Goal: Information Seeking & Learning: Learn about a topic

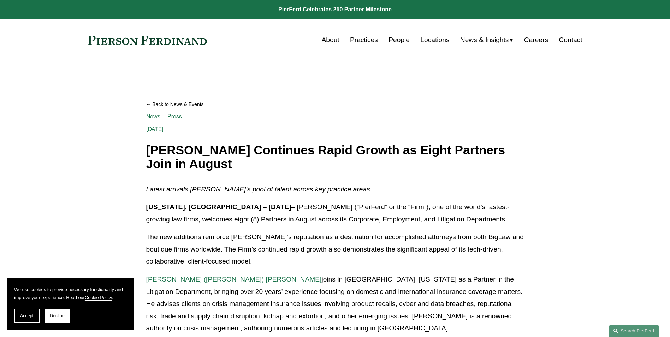
click at [372, 41] on link "Practices" at bounding box center [364, 39] width 28 height 13
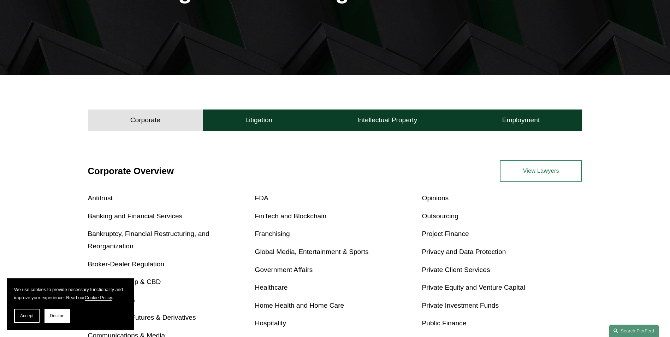
scroll to position [212, 0]
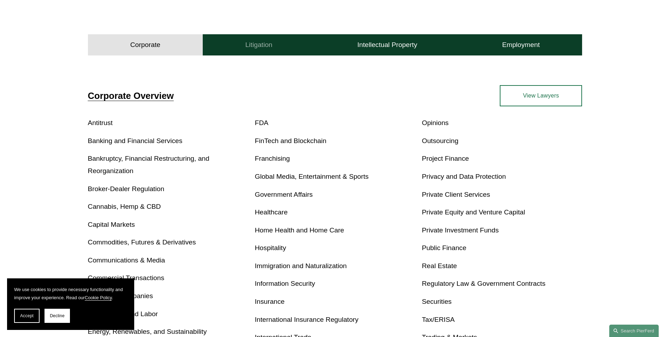
click at [276, 40] on button "Litigation" at bounding box center [259, 44] width 112 height 21
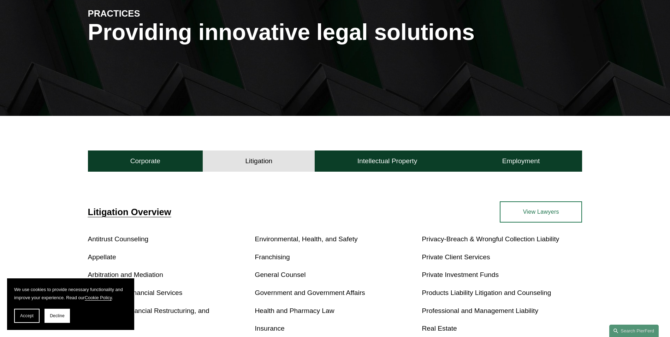
scroll to position [0, 0]
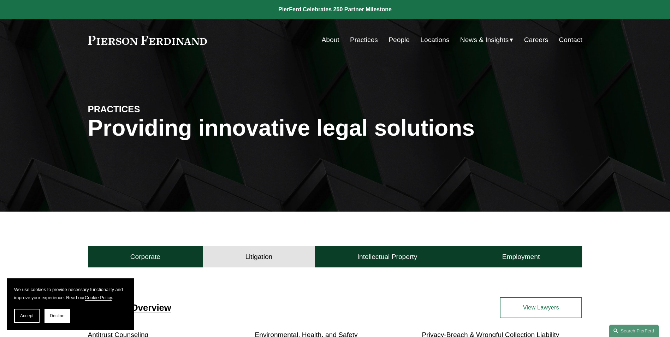
click at [396, 35] on link "People" at bounding box center [398, 39] width 21 height 13
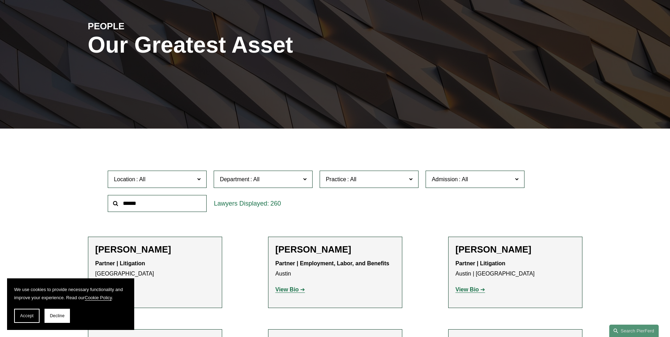
scroll to position [177, 0]
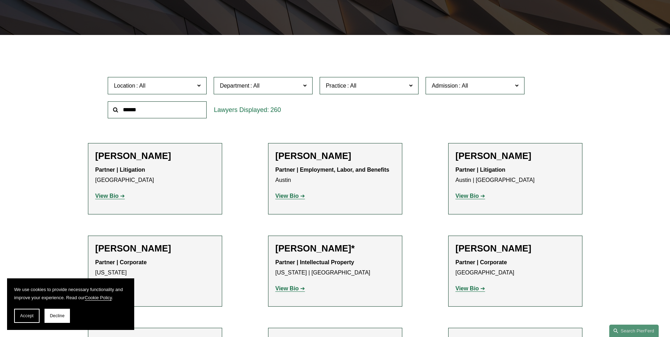
click at [379, 88] on span "Practice" at bounding box center [366, 86] width 81 height 10
click at [0, 0] on link "Insurance" at bounding box center [0, 0] width 0 height 0
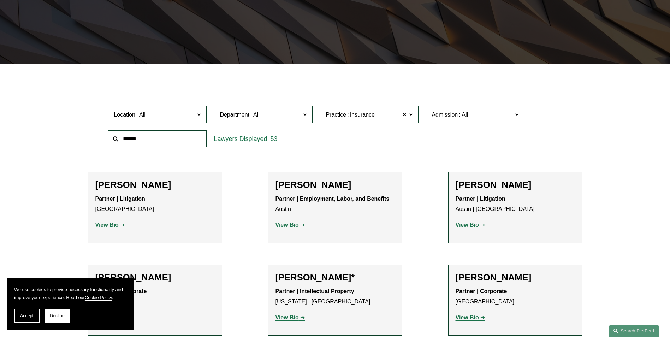
scroll to position [141, 0]
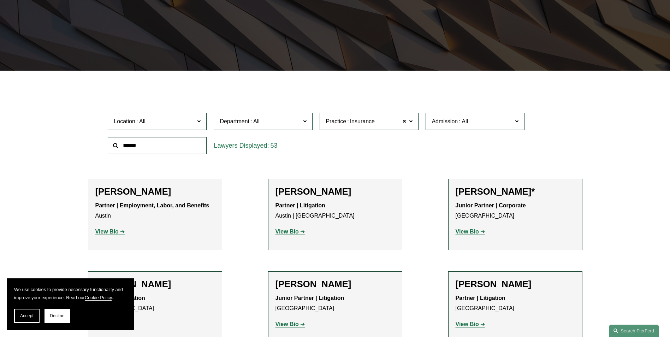
click at [183, 121] on span "Location" at bounding box center [154, 122] width 81 height 10
click at [0, 0] on link "Denver" at bounding box center [0, 0] width 0 height 0
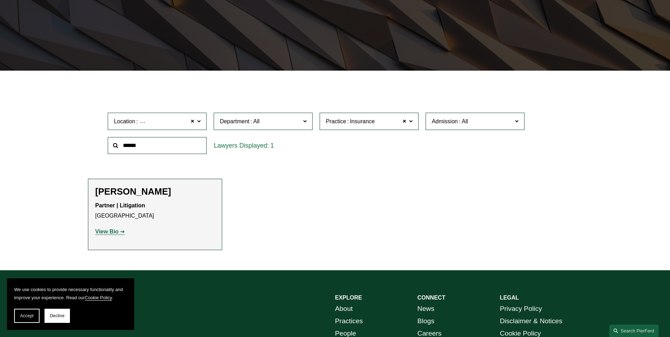
click at [106, 235] on p "View Bio" at bounding box center [154, 232] width 119 height 10
click at [107, 232] on strong "View Bio" at bounding box center [106, 231] width 23 height 6
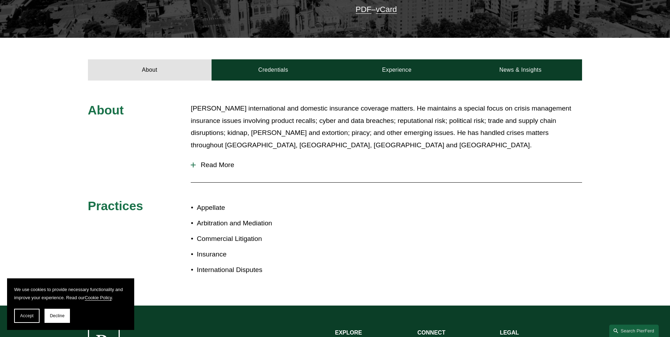
scroll to position [212, 0]
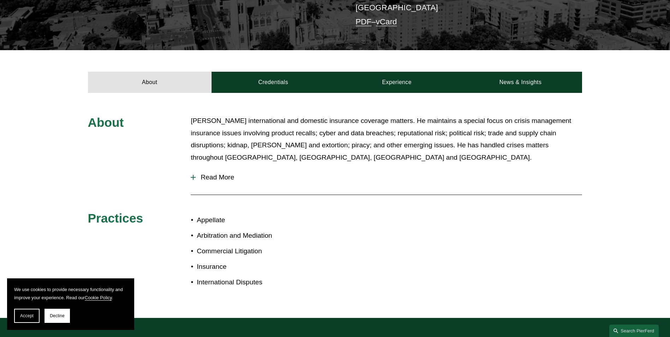
click at [217, 173] on span "Read More" at bounding box center [389, 177] width 386 height 8
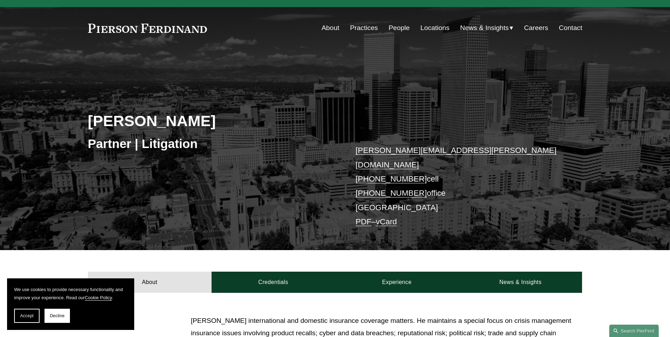
scroll to position [0, 0]
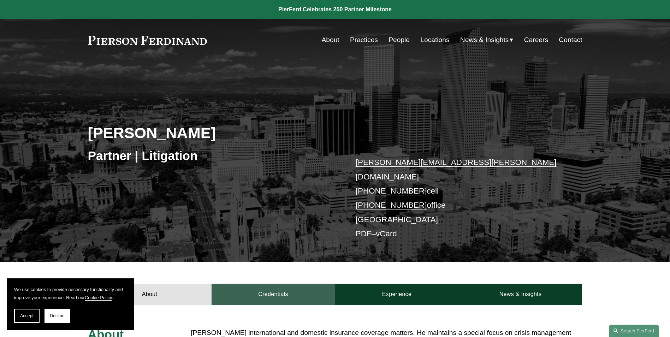
click at [291, 293] on link "Credentials" at bounding box center [273, 294] width 124 height 21
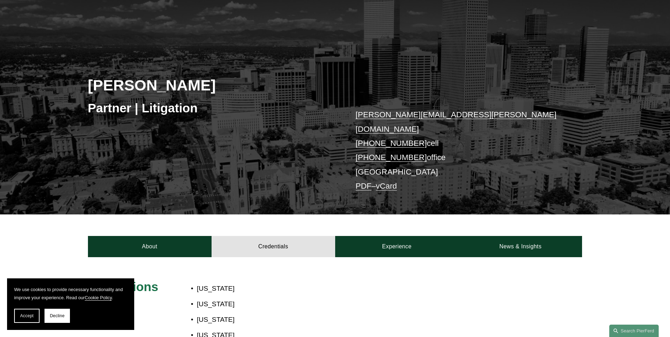
scroll to position [35, 0]
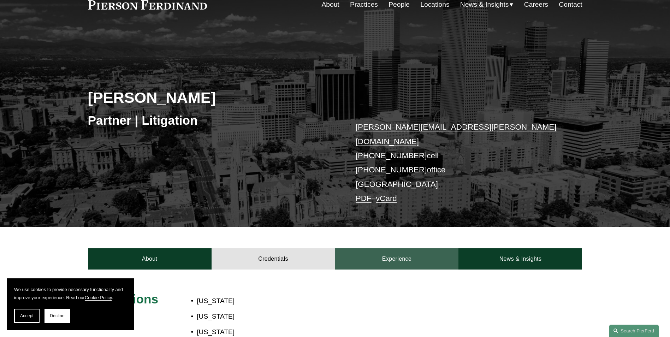
click at [399, 248] on link "Experience" at bounding box center [397, 258] width 124 height 21
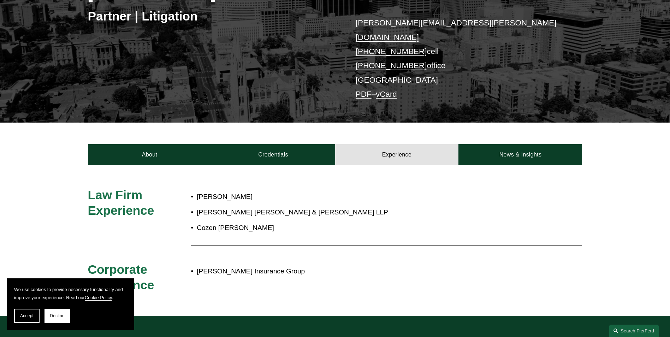
scroll to position [177, 0]
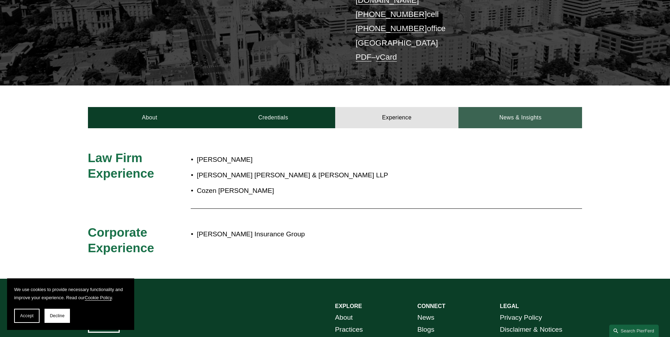
click at [524, 107] on link "News & Insights" at bounding box center [520, 117] width 124 height 21
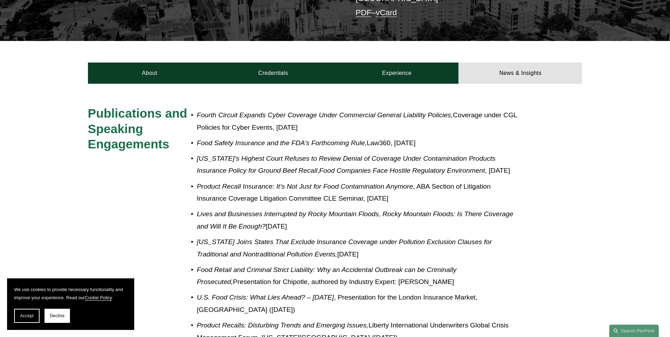
scroll to position [210, 0]
